Goal: Task Accomplishment & Management: Use online tool/utility

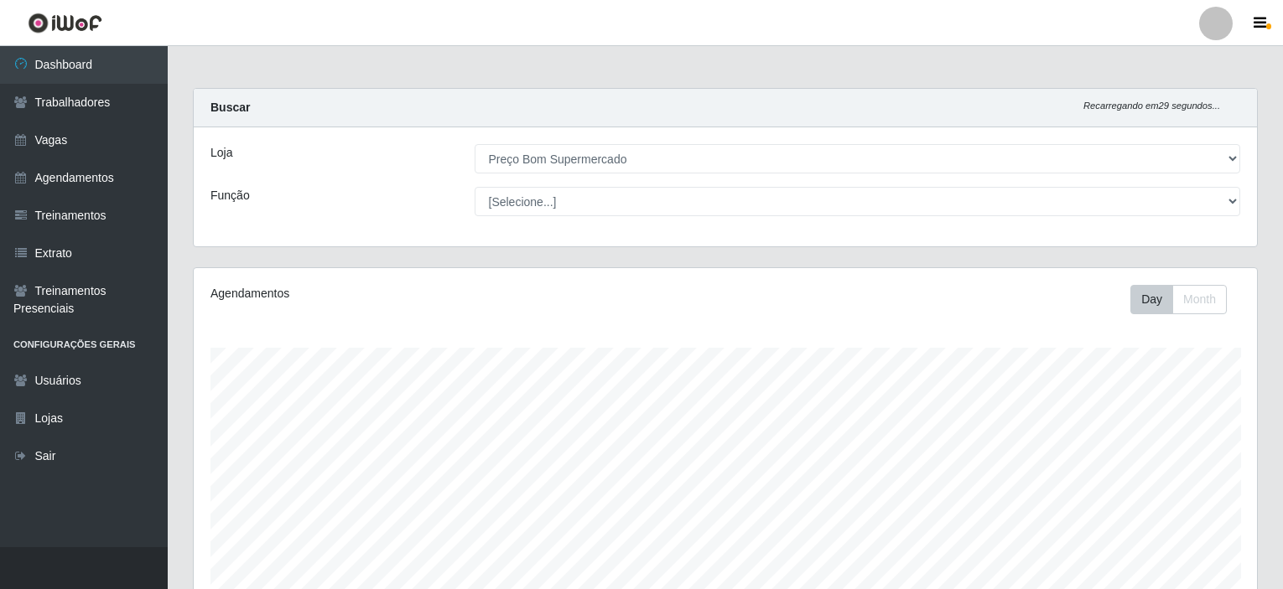
select select "387"
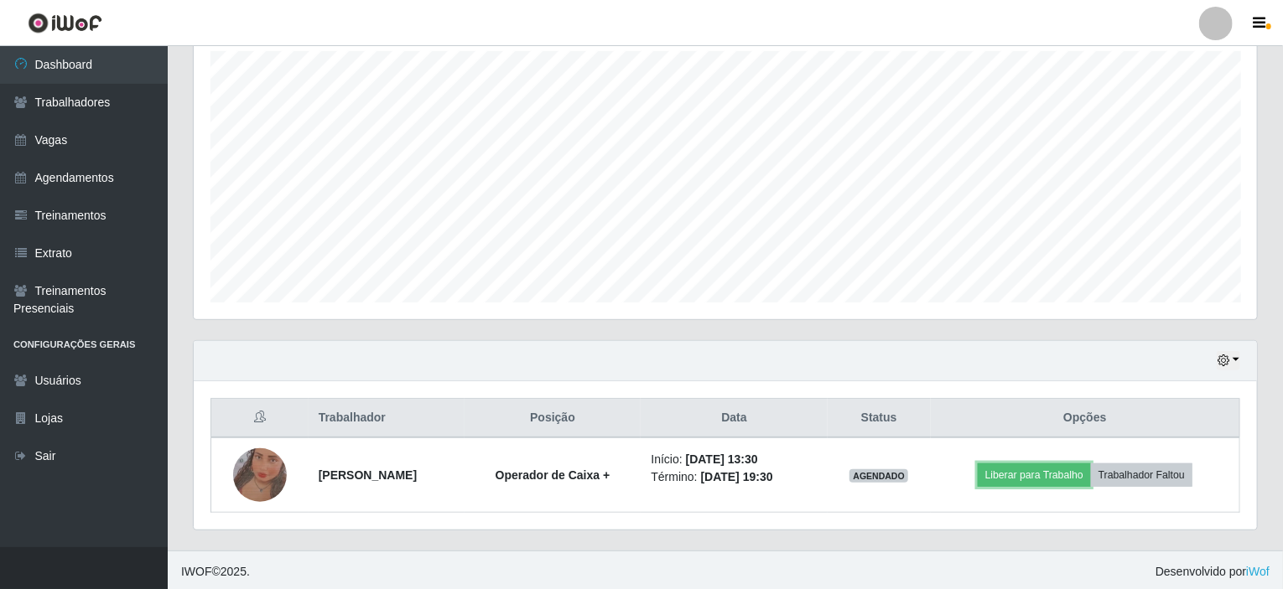
click at [1029, 464] on button "Liberar para Trabalho" at bounding box center [1034, 475] width 113 height 23
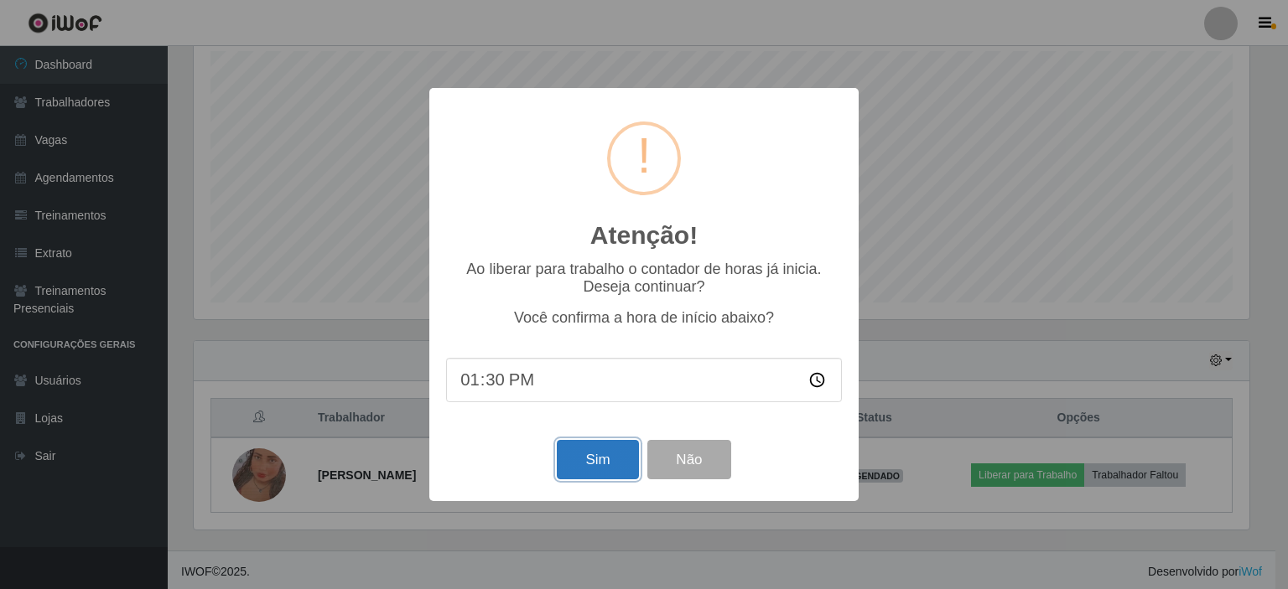
click at [593, 462] on button "Sim" at bounding box center [597, 459] width 81 height 39
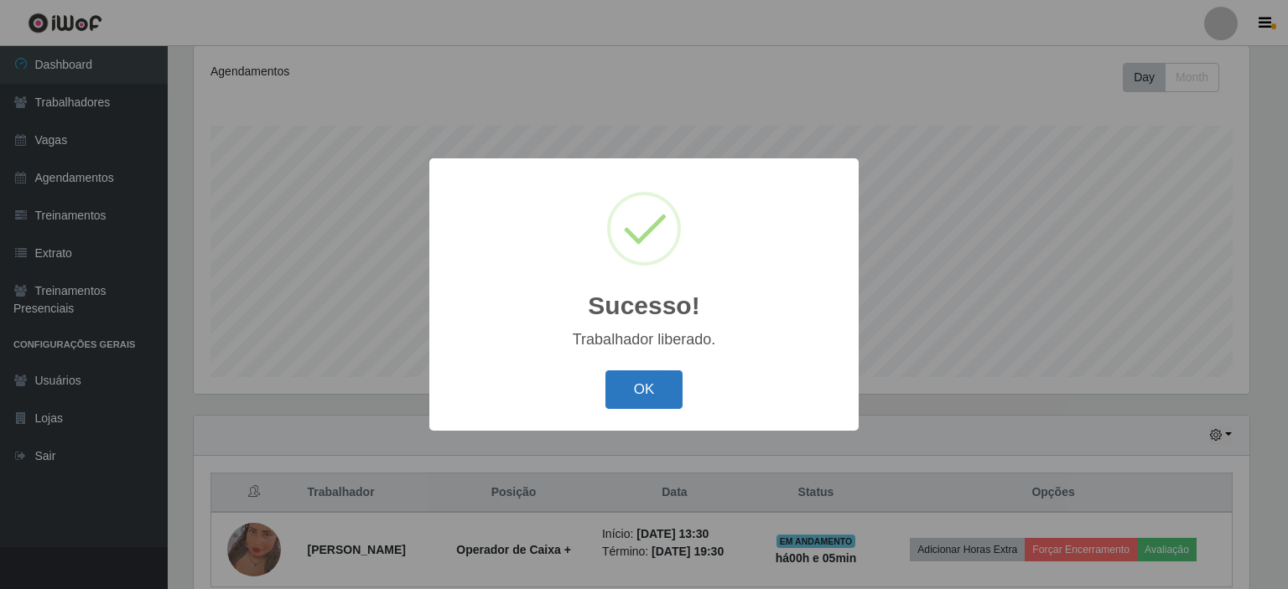
click at [630, 379] on button "OK" at bounding box center [644, 390] width 78 height 39
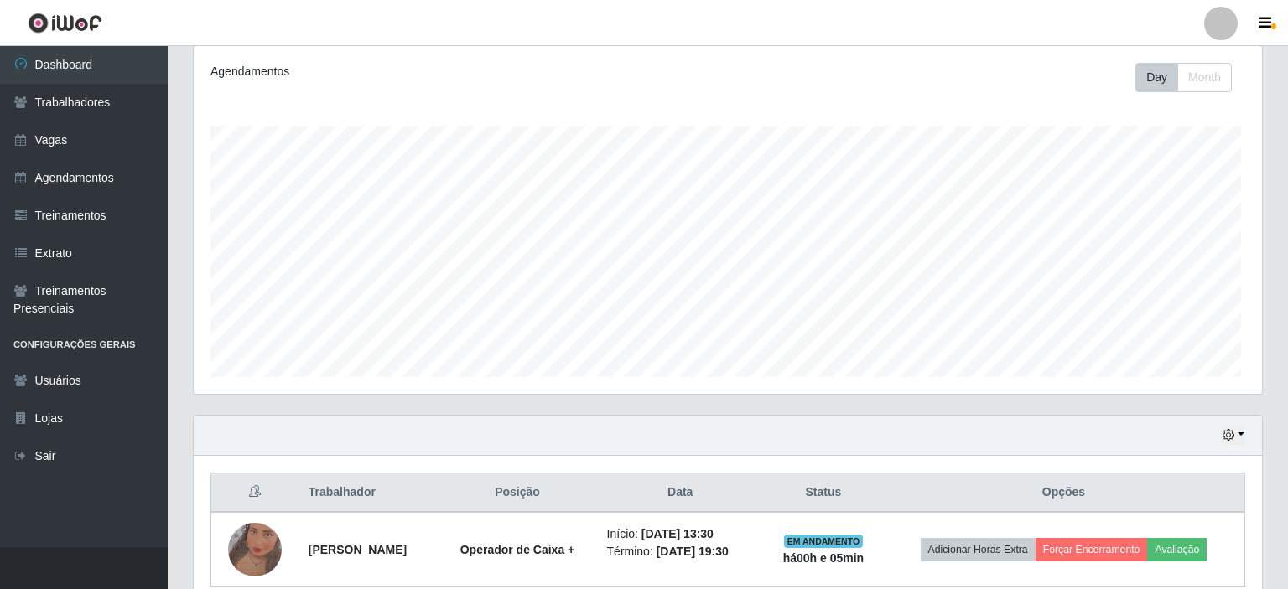
scroll to position [348, 1063]
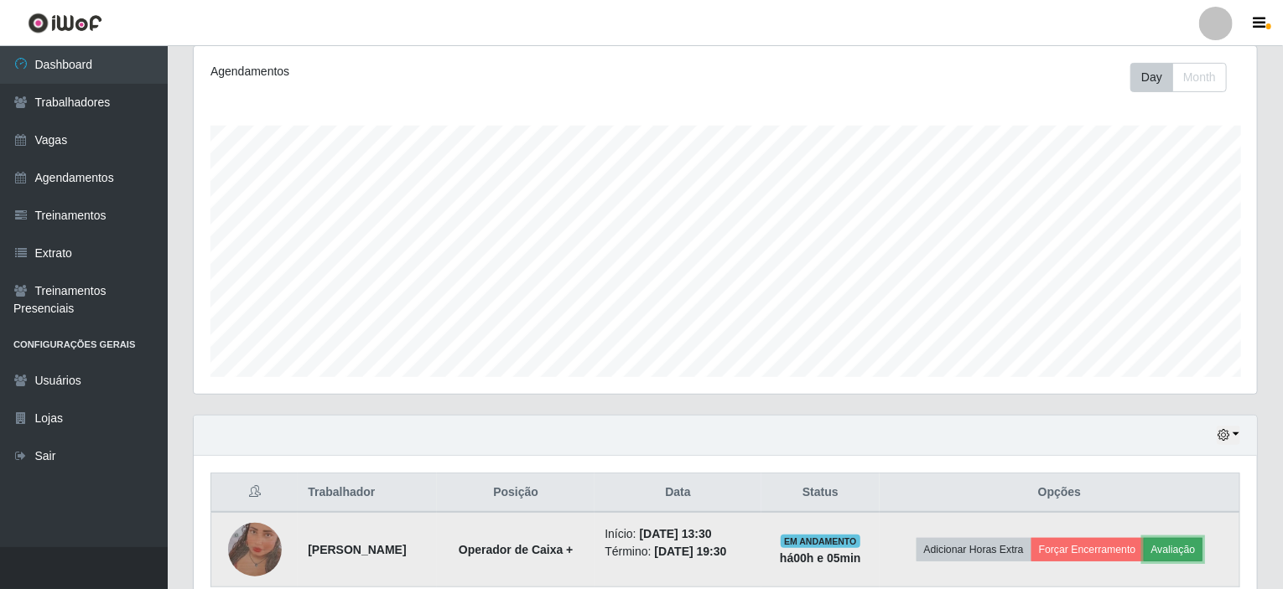
click at [1194, 545] on button "Avaliação" at bounding box center [1173, 549] width 60 height 23
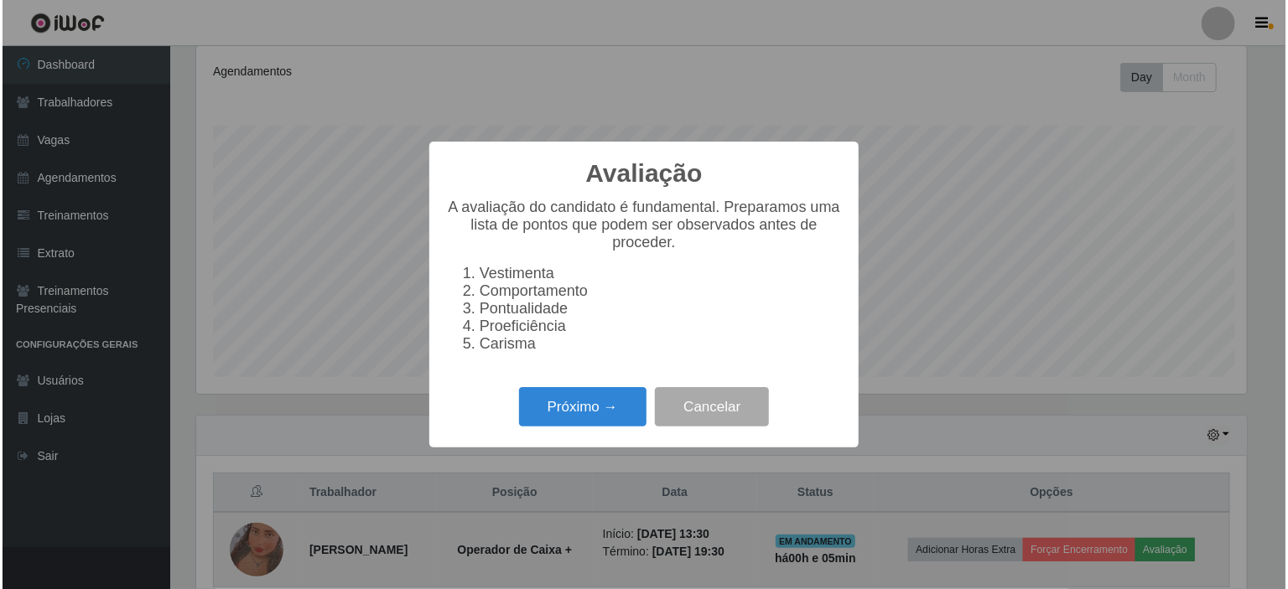
scroll to position [348, 1056]
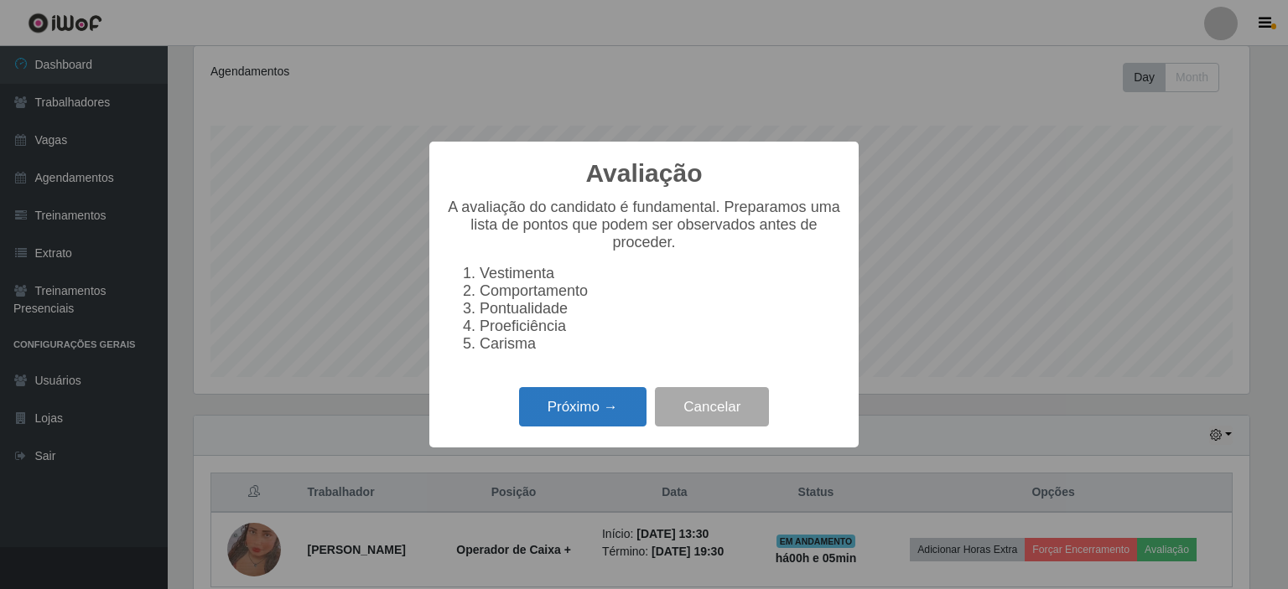
click at [569, 427] on button "Próximo →" at bounding box center [582, 406] width 127 height 39
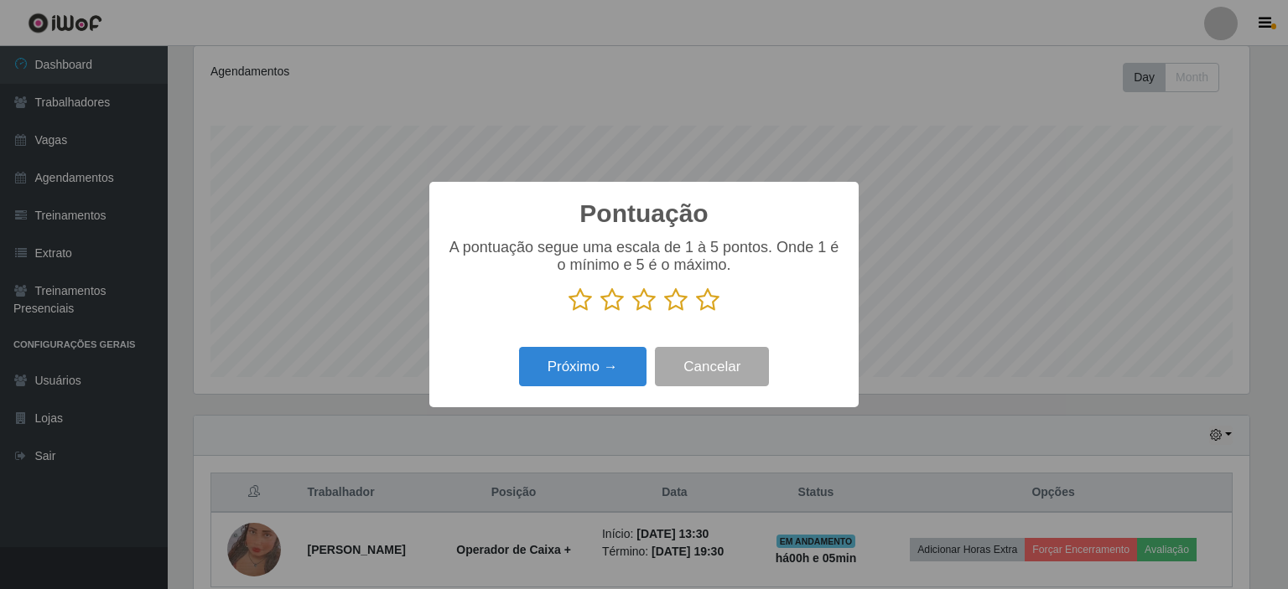
click at [701, 297] on icon at bounding box center [707, 300] width 23 height 25
click at [696, 313] on input "radio" at bounding box center [696, 313] width 0 height 0
click at [563, 366] on button "Próximo →" at bounding box center [582, 366] width 127 height 39
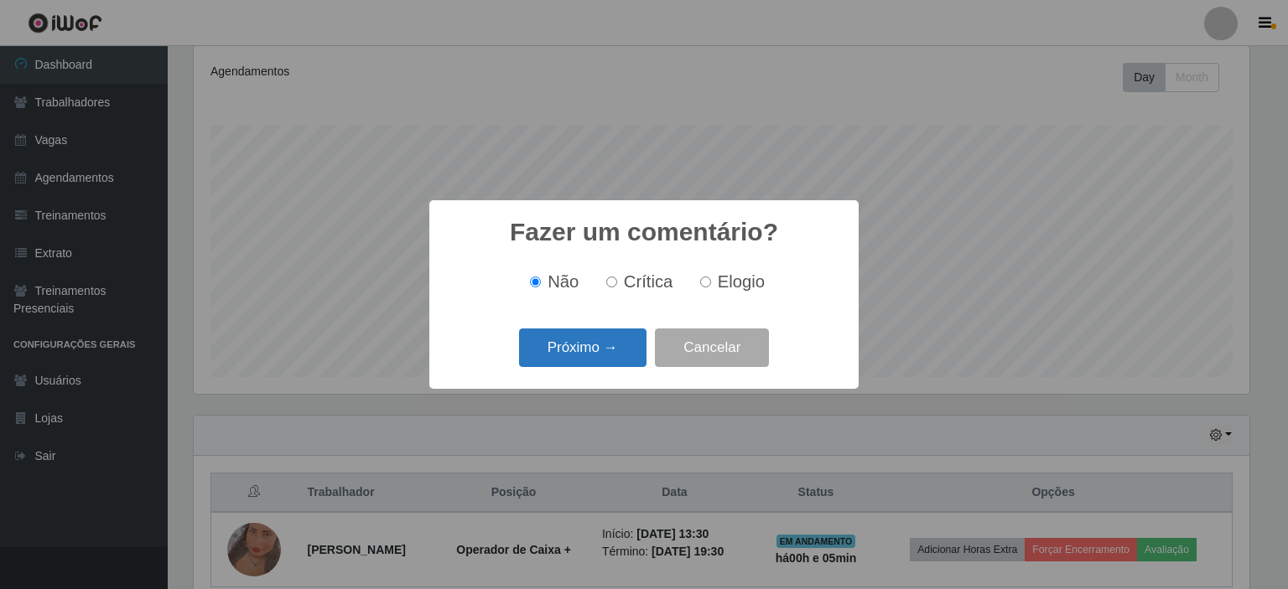
click at [563, 359] on button "Próximo →" at bounding box center [582, 348] width 127 height 39
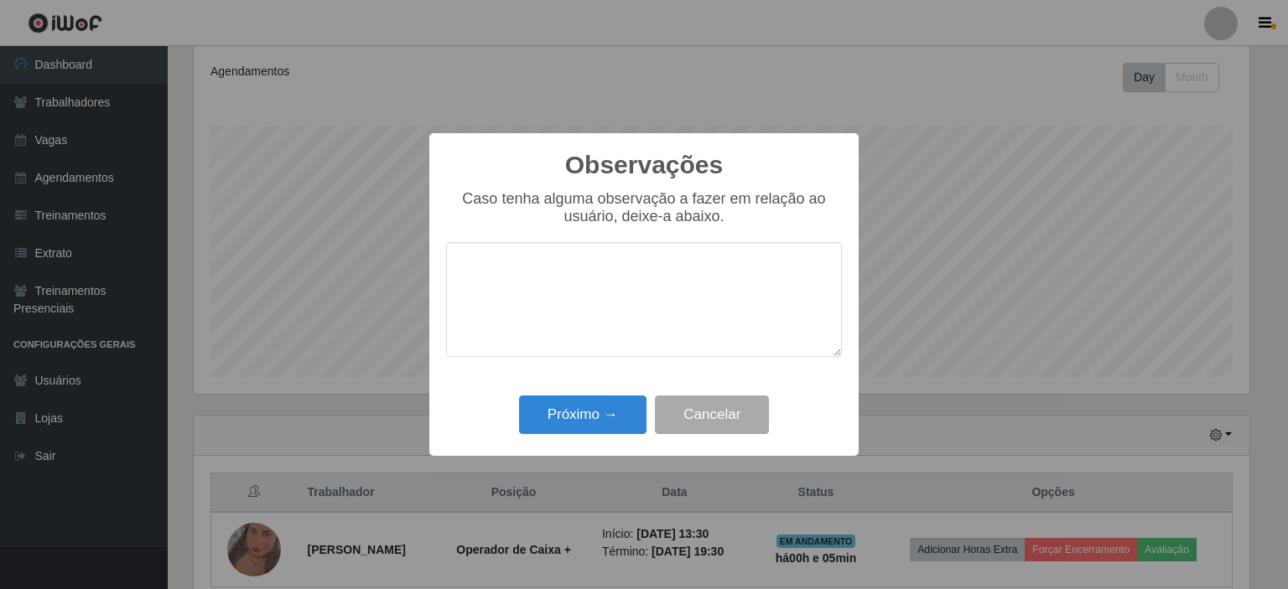
click at [532, 306] on textarea at bounding box center [644, 299] width 396 height 115
click at [516, 270] on textarea "DISPOSÇÃO" at bounding box center [644, 299] width 396 height 115
type textarea "DISPOSIÇÃO"
click at [577, 406] on button "Próximo →" at bounding box center [582, 415] width 127 height 39
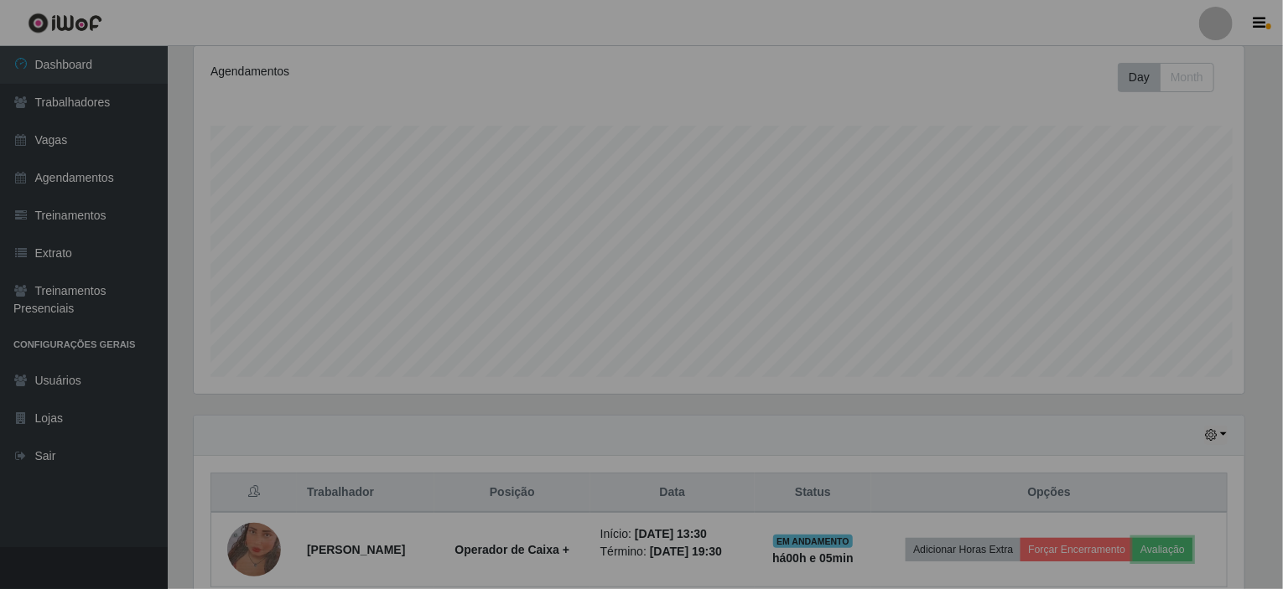
scroll to position [348, 1063]
